Goal: Find specific page/section: Find specific page/section

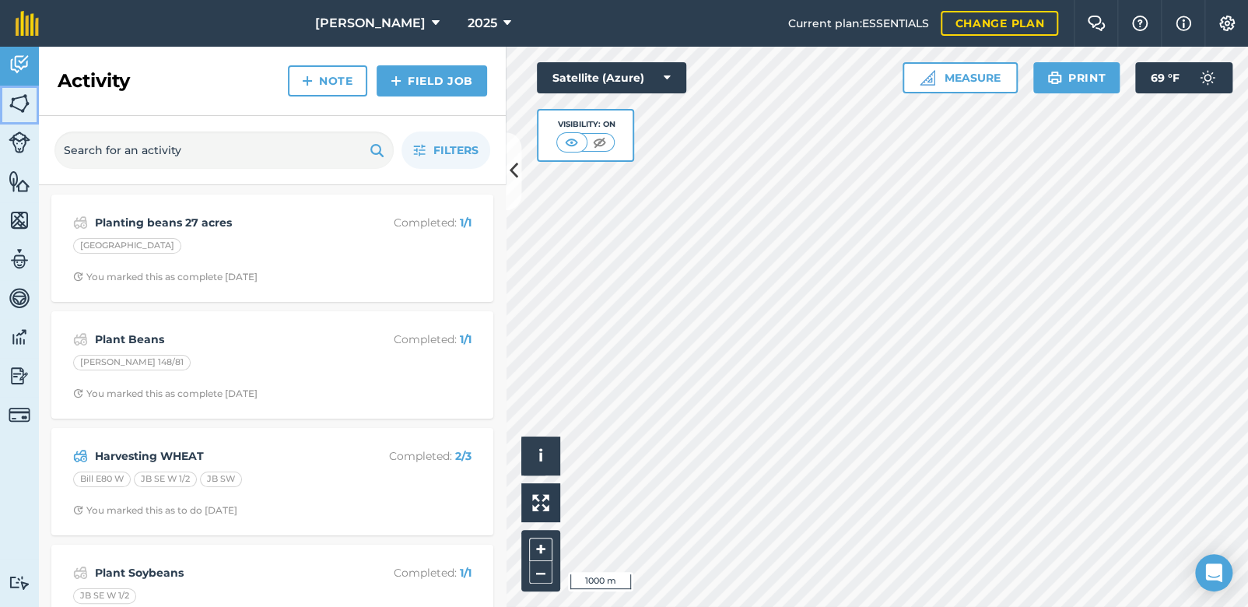
click at [19, 104] on img at bounding box center [20, 103] width 22 height 23
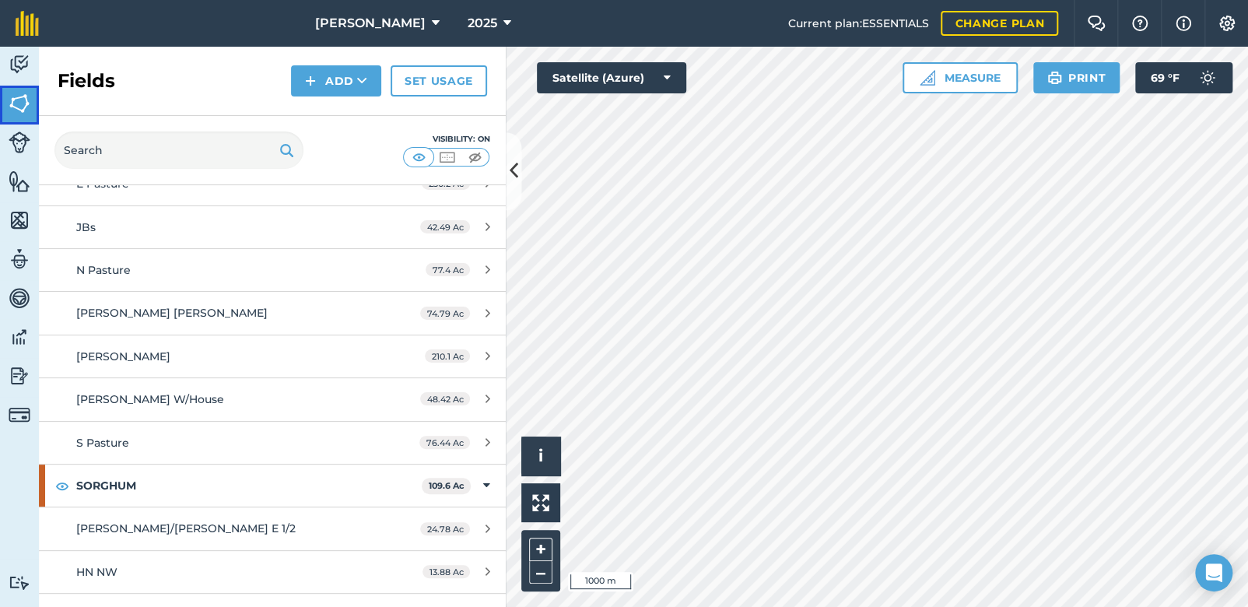
scroll to position [1504, 0]
